Goal: Task Accomplishment & Management: Manage account settings

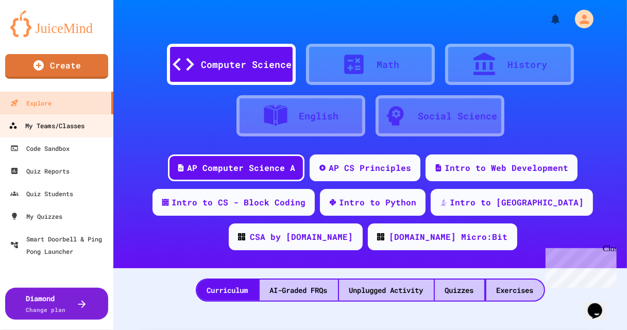
click at [55, 128] on div "My Teams/Classes" at bounding box center [47, 125] width 76 height 13
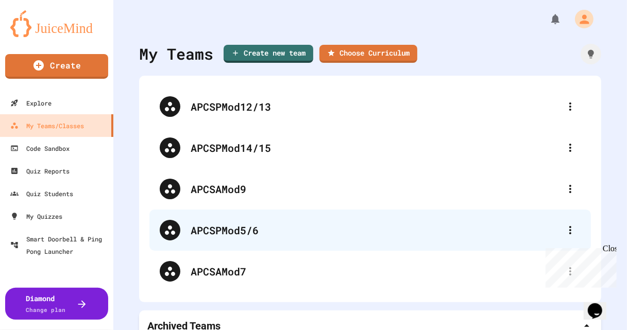
click at [240, 228] on div "APCSPMod5/6" at bounding box center [375, 230] width 369 height 15
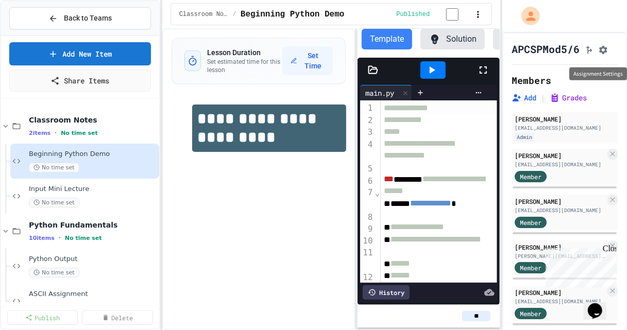
click at [607, 48] on icon "Assignment Settings" at bounding box center [603, 50] width 8 height 8
click at [523, 99] on button "Add" at bounding box center [523, 98] width 25 height 10
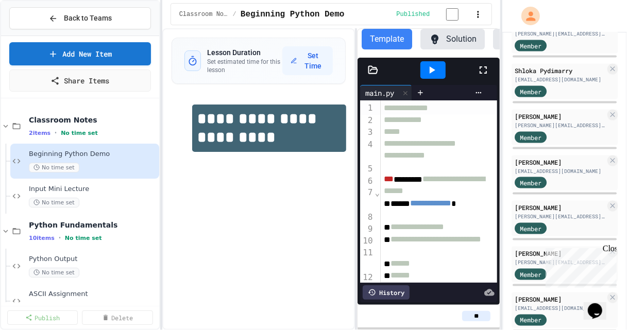
scroll to position [887, 0]
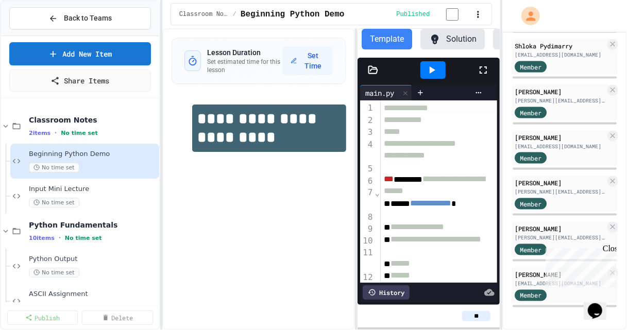
click at [610, 246] on div "Close" at bounding box center [608, 250] width 13 height 13
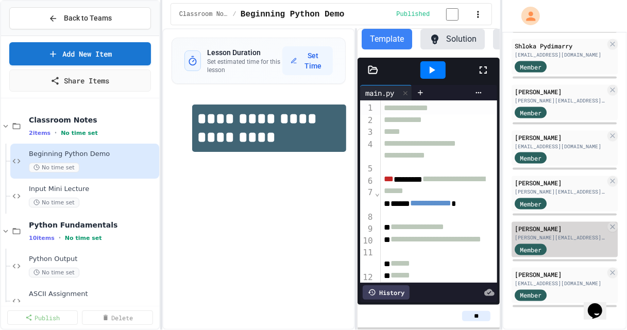
click at [531, 251] on span "Member" at bounding box center [531, 249] width 22 height 9
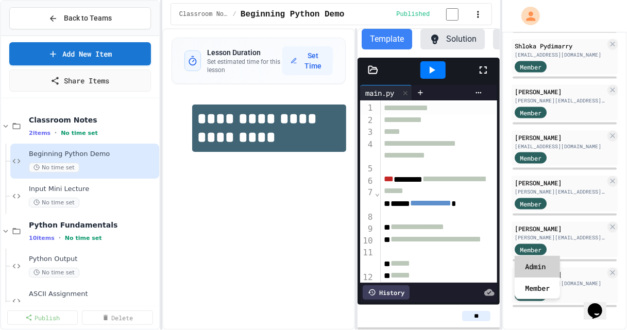
click at [531, 267] on div "Admin" at bounding box center [537, 267] width 45 height 22
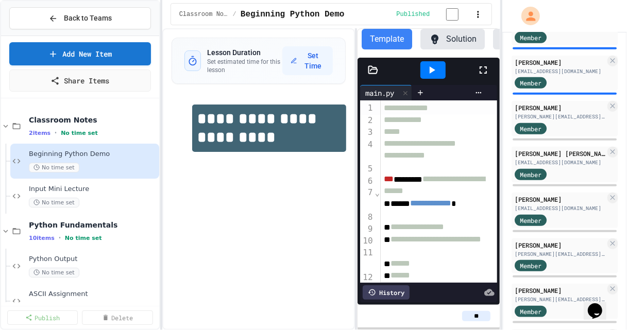
scroll to position [591, 0]
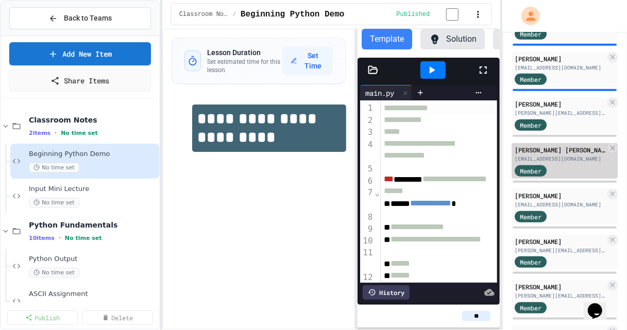
click at [531, 167] on div "Member" at bounding box center [531, 170] width 32 height 11
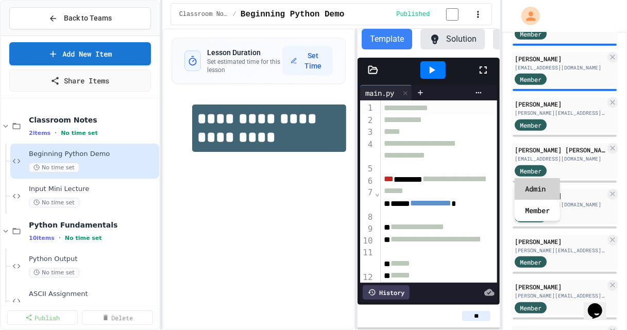
click at [534, 184] on div "Admin" at bounding box center [537, 189] width 45 height 22
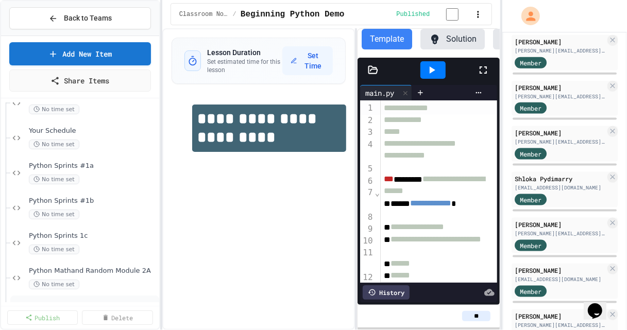
scroll to position [178, 0]
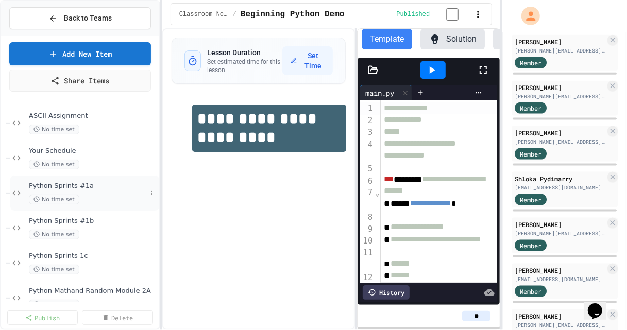
click at [76, 193] on div "Python Sprints #1a No time set" at bounding box center [88, 193] width 118 height 23
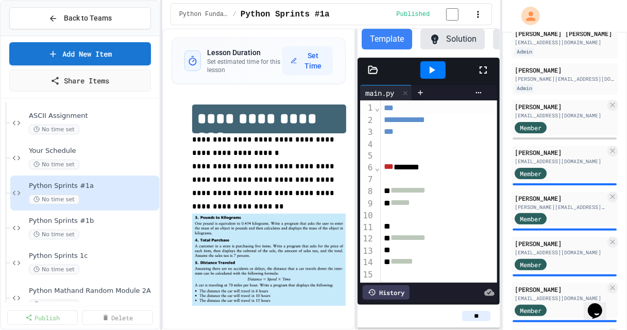
scroll to position [128, 0]
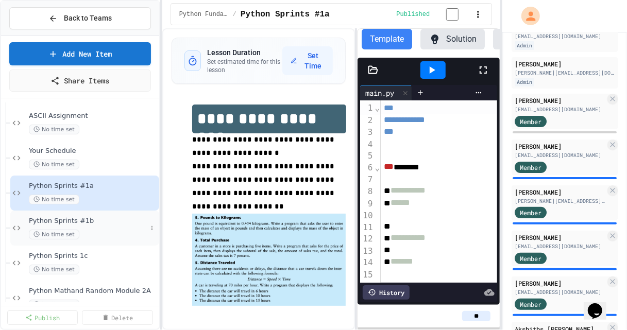
click at [82, 219] on span "Python Sprints #1b" at bounding box center [88, 221] width 118 height 9
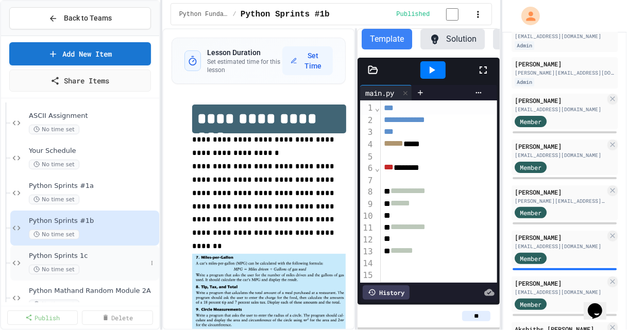
click at [86, 266] on div "No time set" at bounding box center [88, 270] width 118 height 10
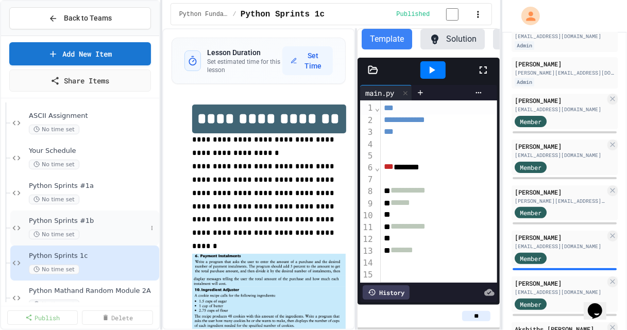
click at [83, 235] on div "No time set" at bounding box center [88, 235] width 118 height 10
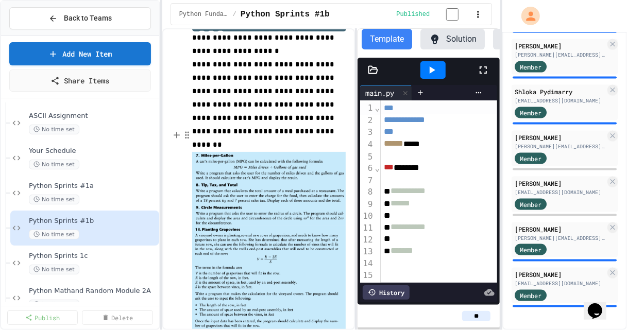
scroll to position [112, 0]
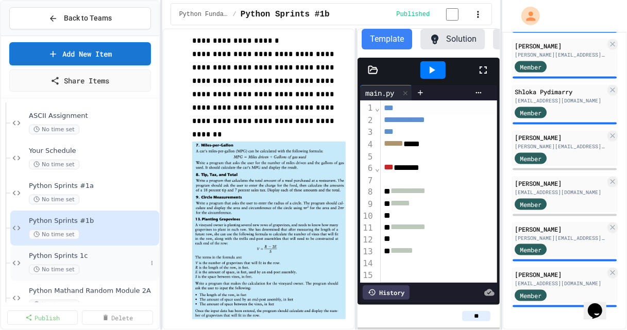
click at [71, 268] on span "No time set" at bounding box center [54, 270] width 50 height 10
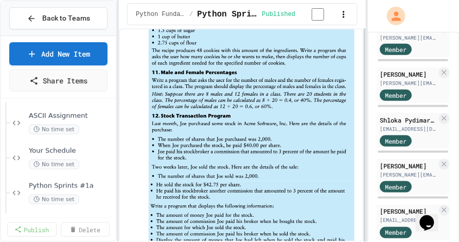
scroll to position [173, 0]
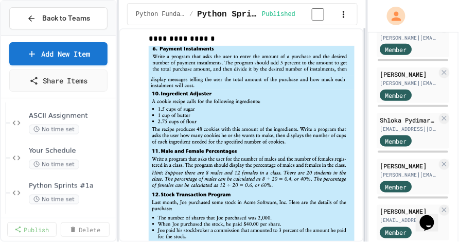
click at [385, 134] on div "**********" at bounding box center [229, 121] width 459 height 242
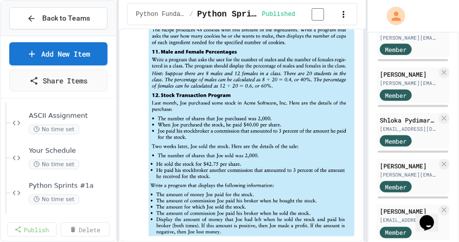
scroll to position [278, 0]
